Goal: Transaction & Acquisition: Download file/media

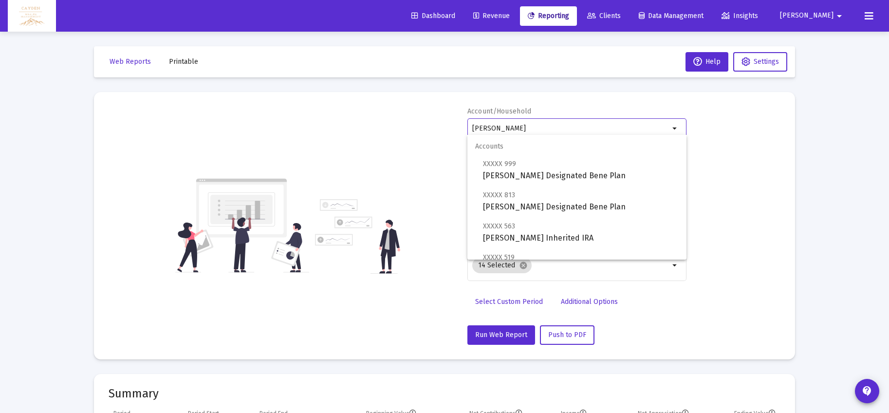
select select "View all"
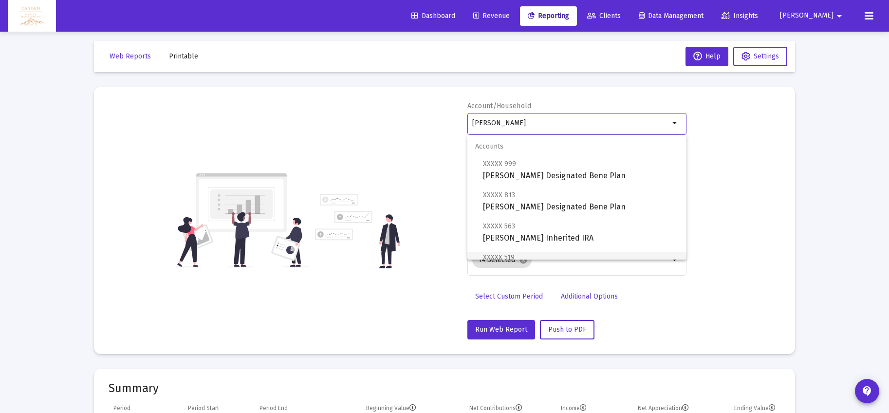
scroll to position [86, 0]
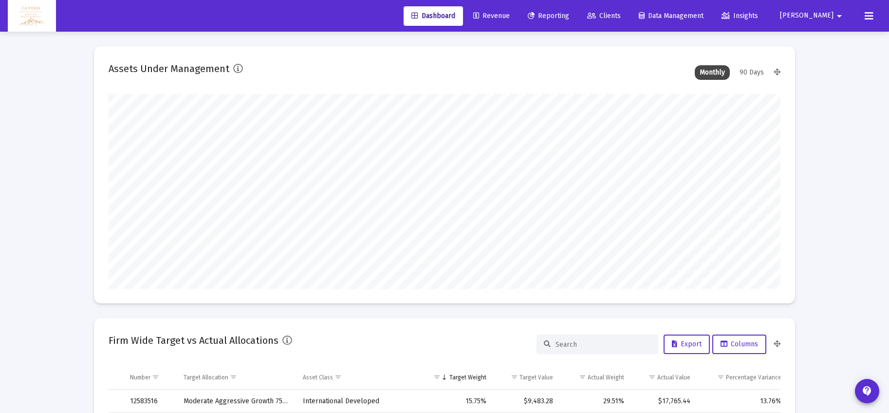
scroll to position [195, 362]
type input "5280-01-01"
type input "[DATE]"
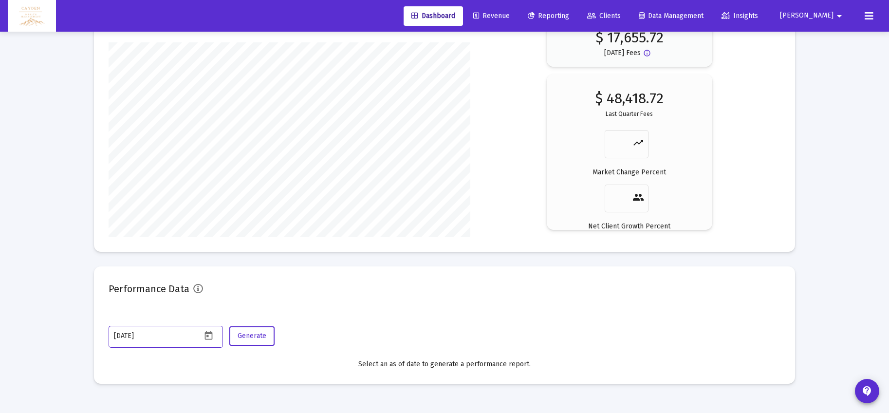
scroll to position [195, 314]
click at [510, 14] on span "Revenue" at bounding box center [491, 16] width 37 height 8
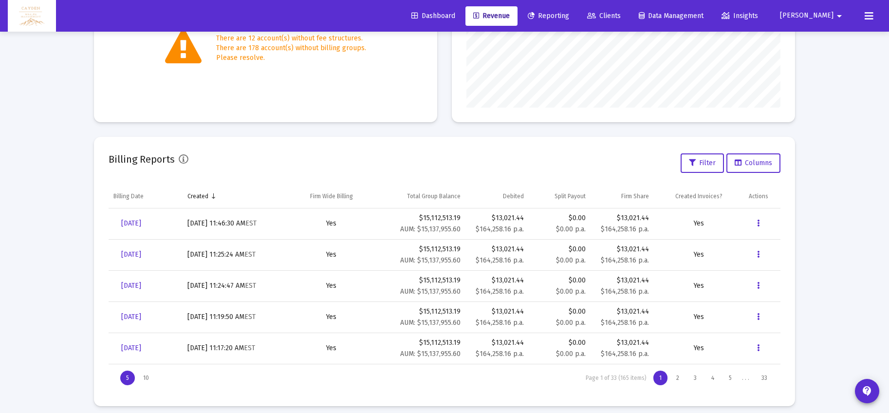
scroll to position [234, 0]
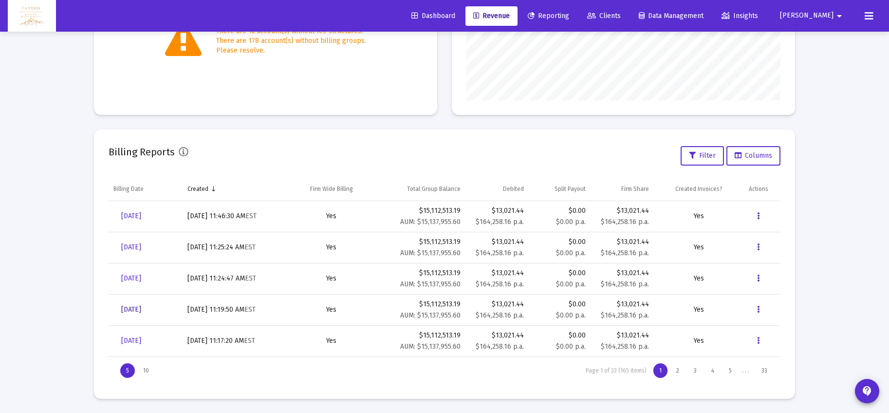
click at [141, 309] on span "Sep 30, 2025" at bounding box center [131, 309] width 20 height 8
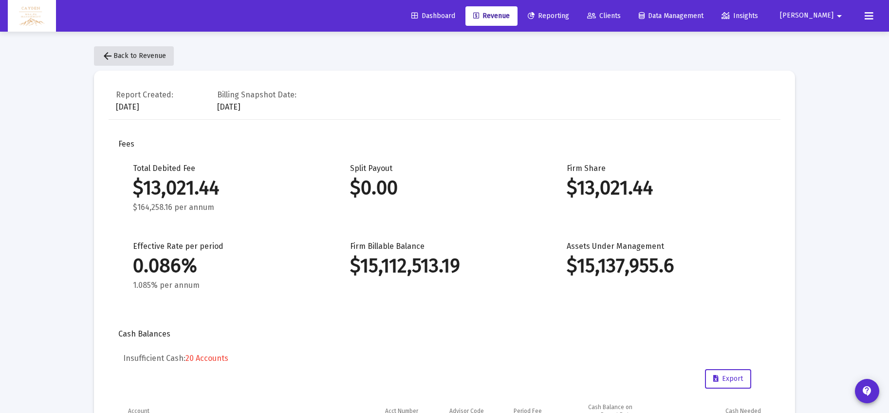
click at [133, 56] on span "arrow_back Back to Revenue" at bounding box center [134, 56] width 64 height 8
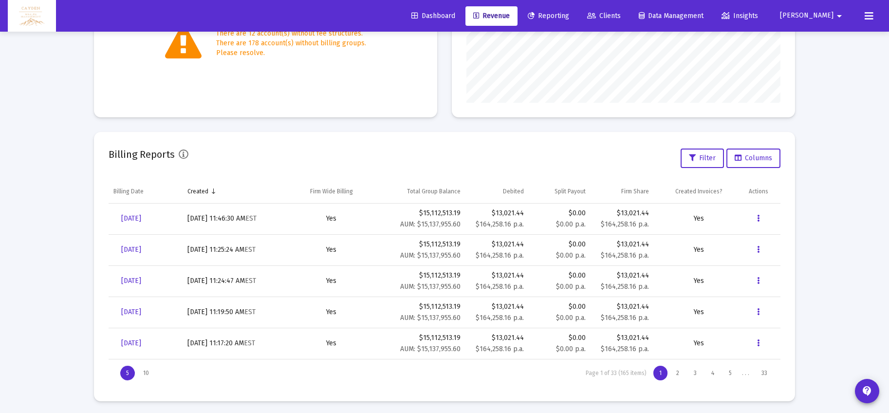
scroll to position [234, 0]
click at [762, 310] on button "Data grid" at bounding box center [758, 309] width 19 height 19
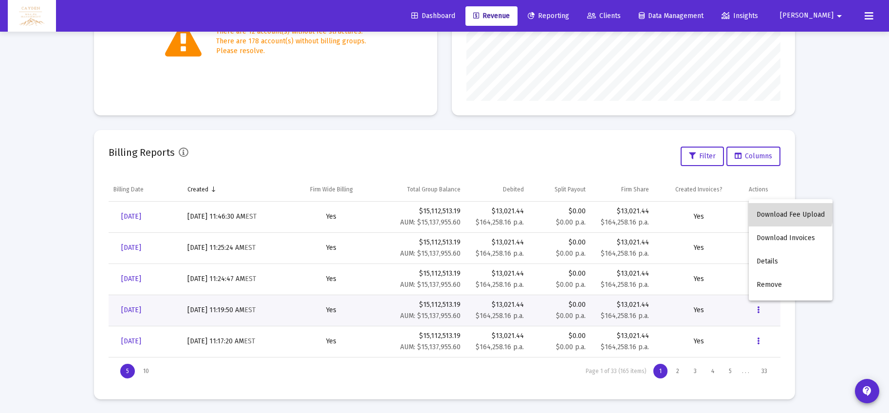
click at [787, 213] on button "Download Fee Upload" at bounding box center [791, 214] width 84 height 23
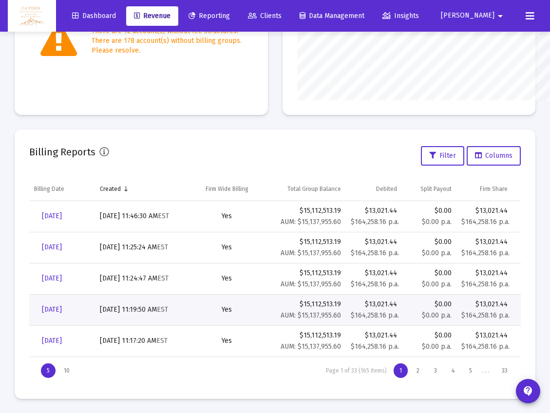
scroll to position [486602, 486573]
